Goal: Task Accomplishment & Management: Manage account settings

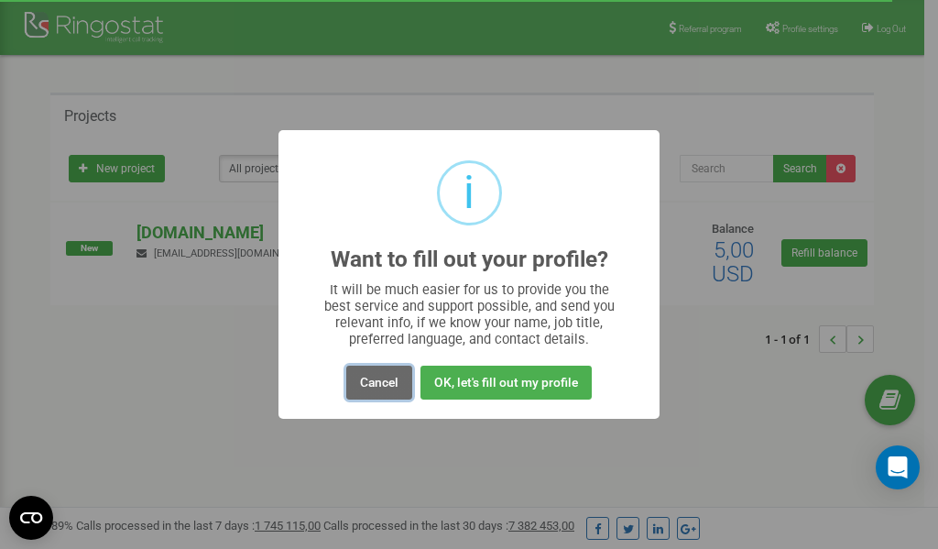
click at [367, 380] on button "Cancel" at bounding box center [379, 383] width 66 height 34
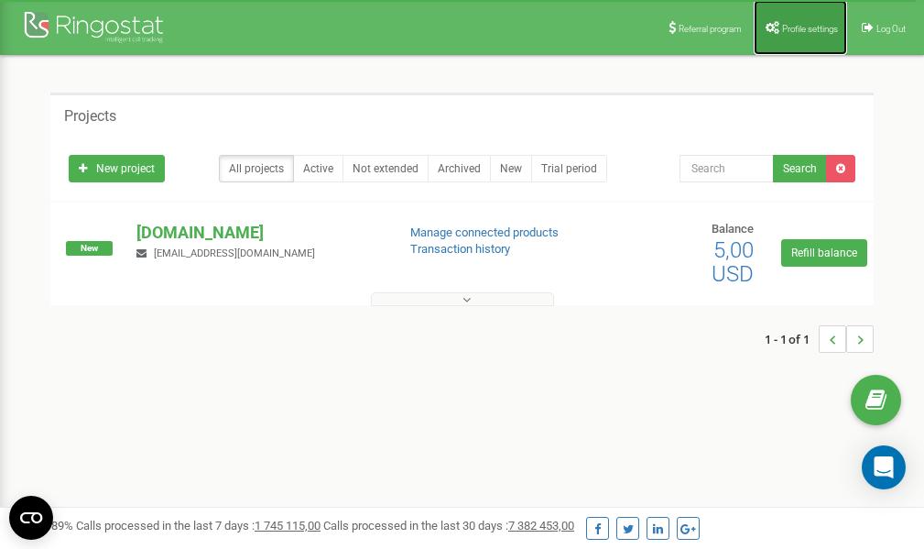
click at [792, 28] on span "Profile settings" at bounding box center [810, 29] width 56 height 10
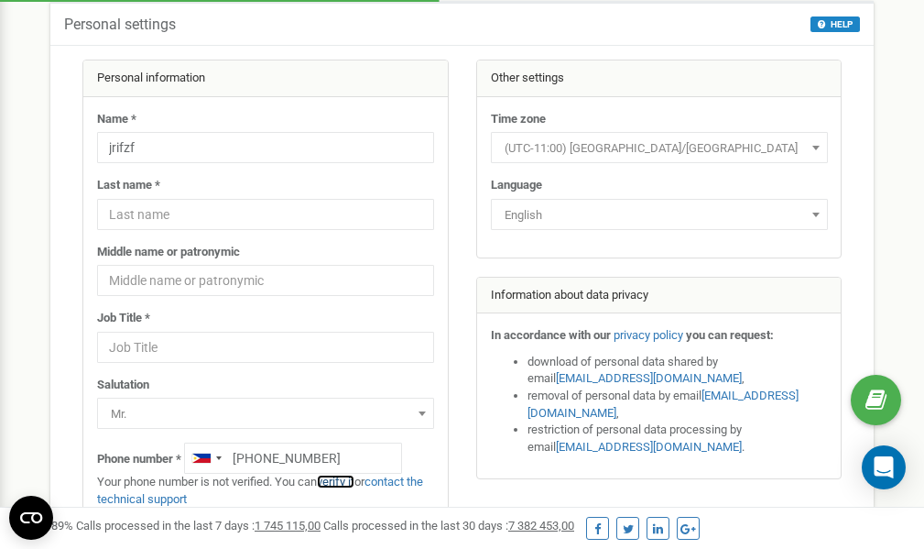
click at [345, 482] on link "verify it" at bounding box center [336, 482] width 38 height 14
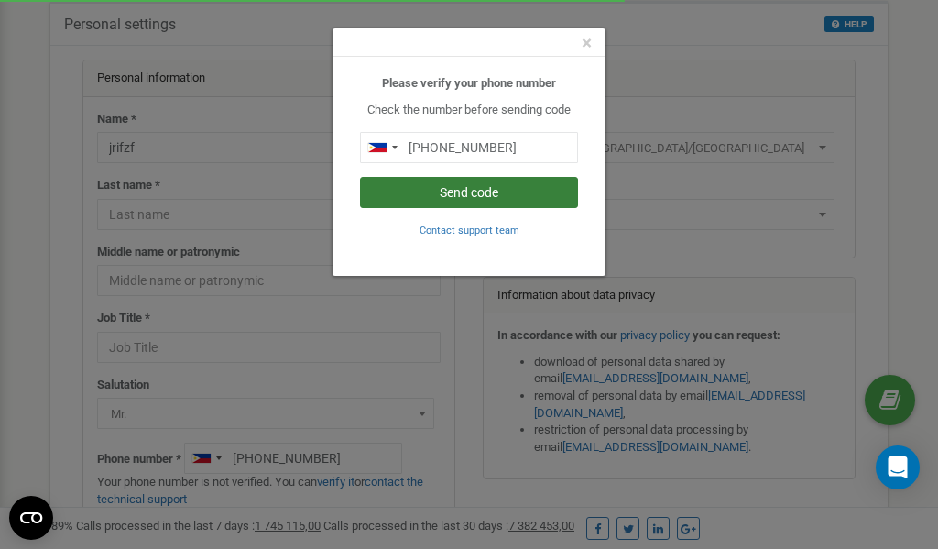
click at [432, 195] on button "Send code" at bounding box center [469, 192] width 218 height 31
